Goal: Information Seeking & Learning: Find specific page/section

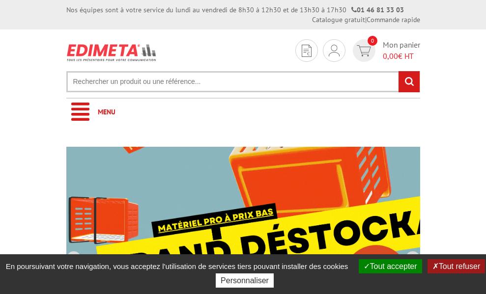
click at [198, 71] on input "text" at bounding box center [243, 81] width 354 height 21
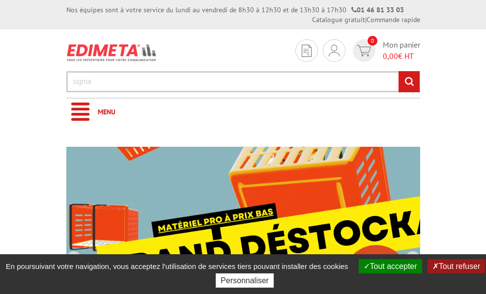
type input "sigma"
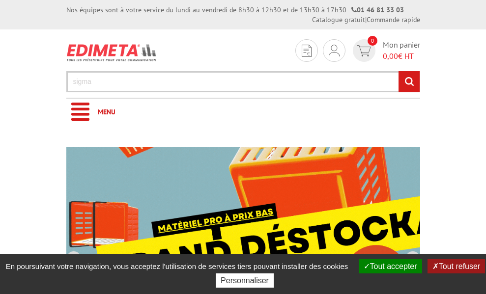
click at [399, 71] on input "rechercher" at bounding box center [409, 81] width 21 height 21
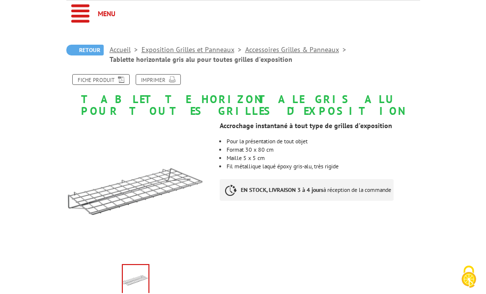
scroll to position [49, 0]
